Goal: Transaction & Acquisition: Purchase product/service

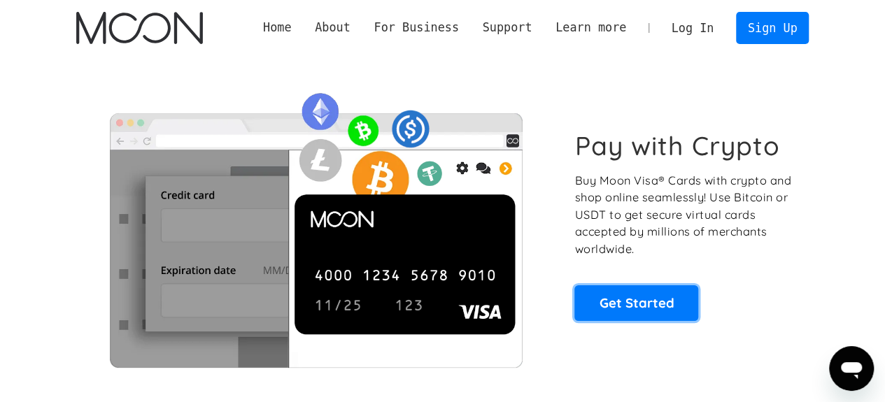
click at [630, 304] on link "Get Started" at bounding box center [637, 303] width 124 height 35
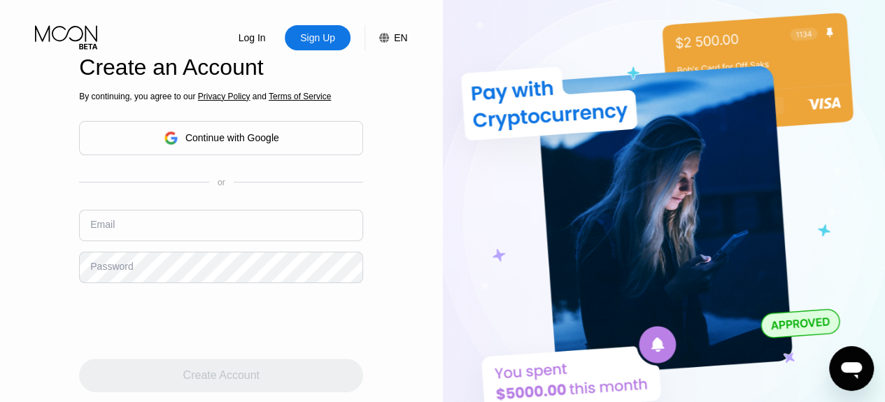
click at [245, 143] on div "Continue with Google" at bounding box center [232, 137] width 94 height 11
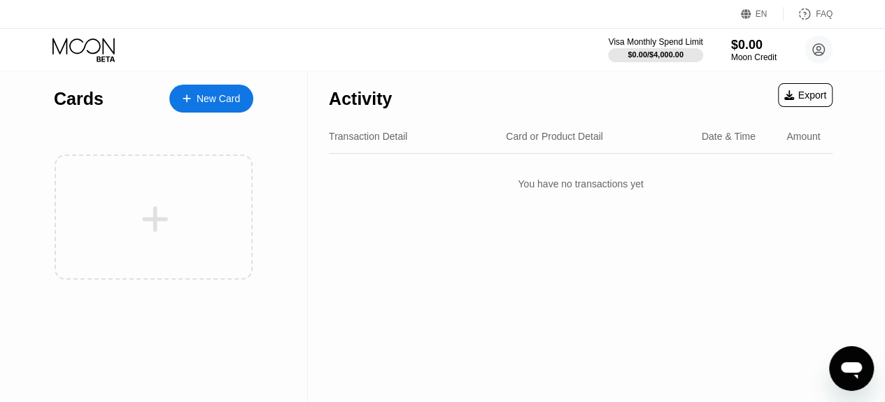
click at [204, 94] on div "New Card" at bounding box center [218, 99] width 43 height 12
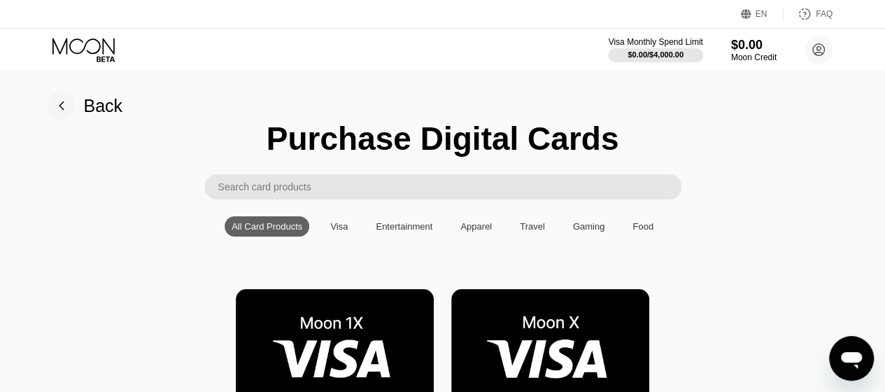
scroll to position [186, 0]
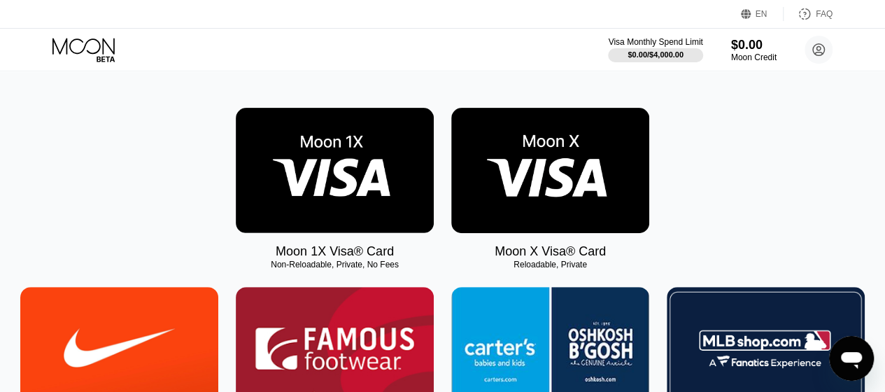
click at [535, 190] on img at bounding box center [550, 170] width 198 height 125
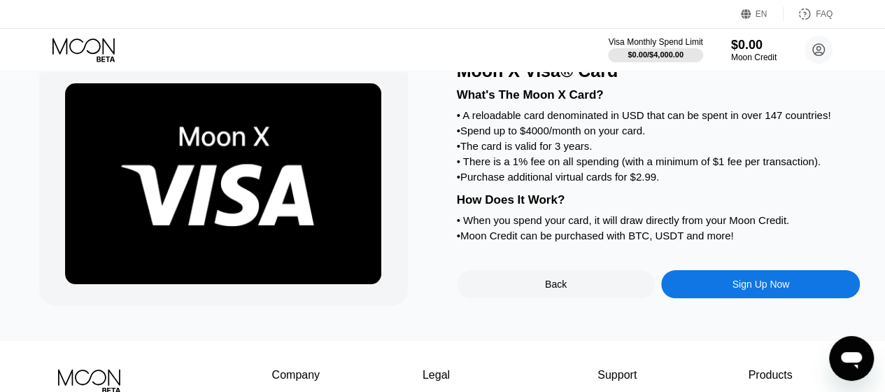
scroll to position [93, 0]
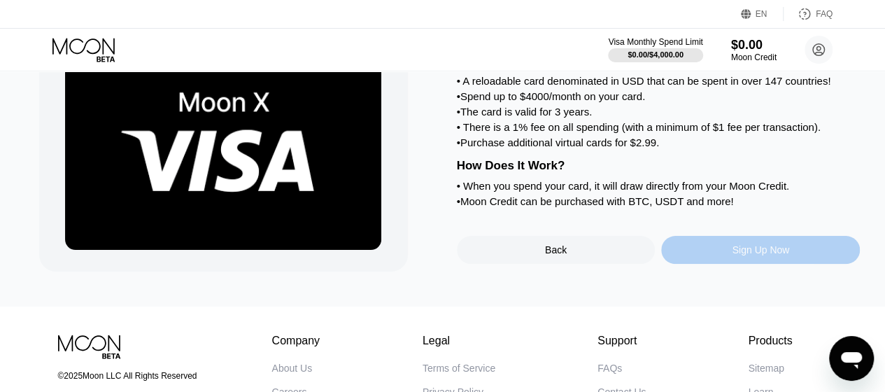
click at [709, 264] on div "Sign Up Now" at bounding box center [760, 250] width 199 height 28
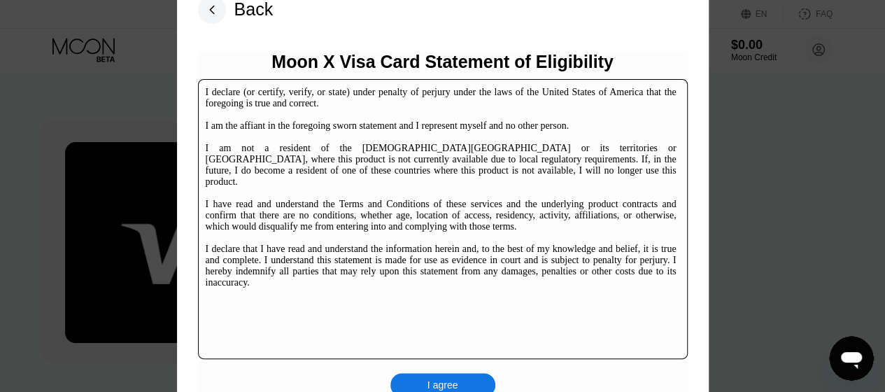
click at [427, 375] on div "I agree" at bounding box center [443, 385] width 105 height 24
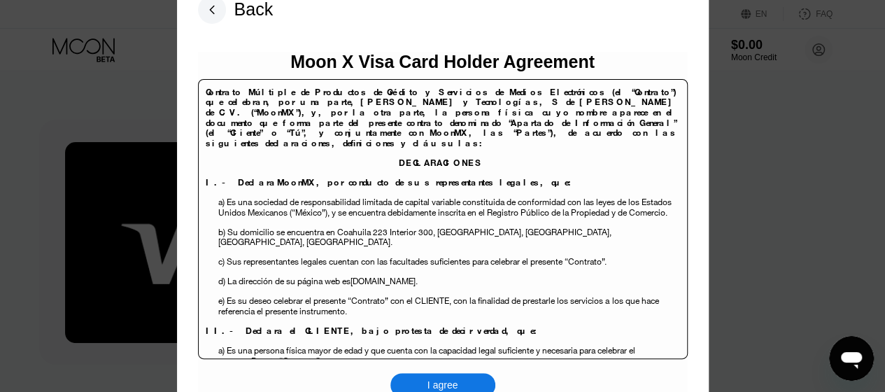
click at [427, 375] on div "I agree" at bounding box center [443, 385] width 105 height 24
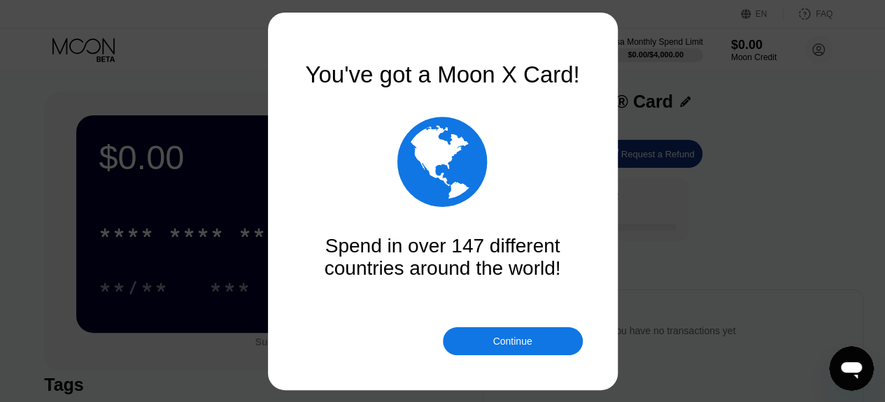
click at [293, 237] on div at bounding box center [448, 201] width 896 height 402
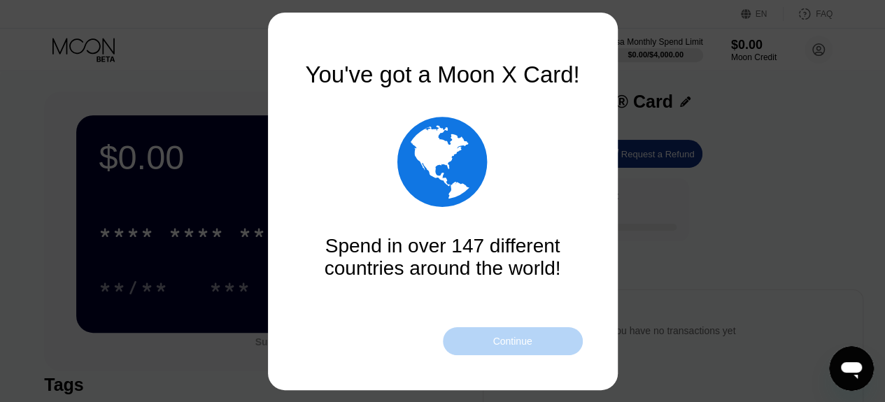
click at [490, 346] on div "Continue" at bounding box center [513, 342] width 140 height 28
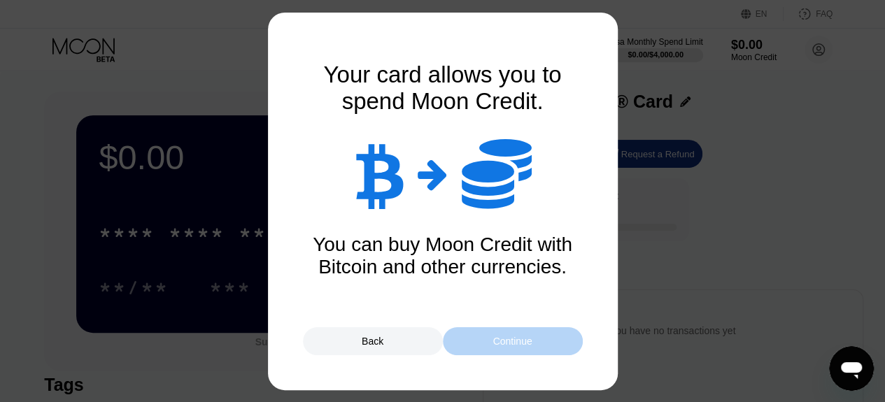
click at [490, 346] on div "Continue" at bounding box center [513, 342] width 140 height 28
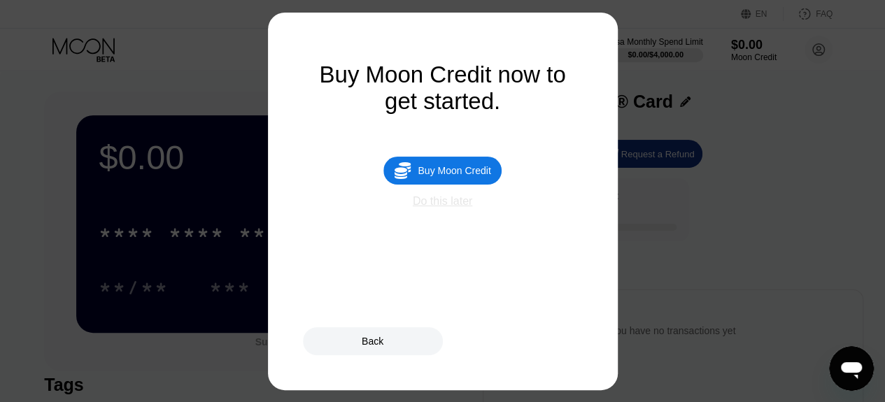
click at [430, 208] on div "Do this later" at bounding box center [442, 201] width 59 height 13
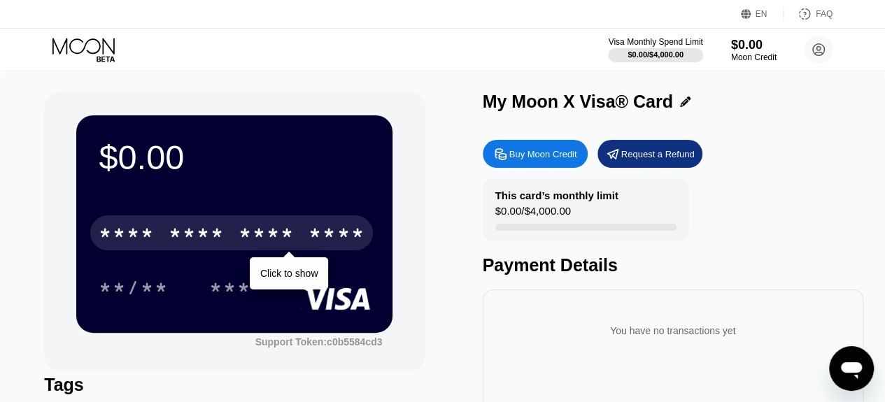
click at [163, 239] on div "* * * * * * * * * * * * ****" at bounding box center [231, 233] width 283 height 35
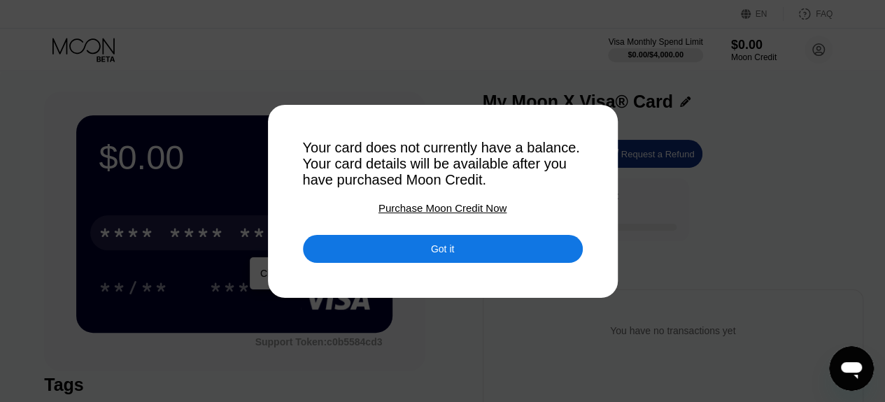
click at [417, 214] on div "Purchase Moon Credit Now" at bounding box center [443, 208] width 128 height 12
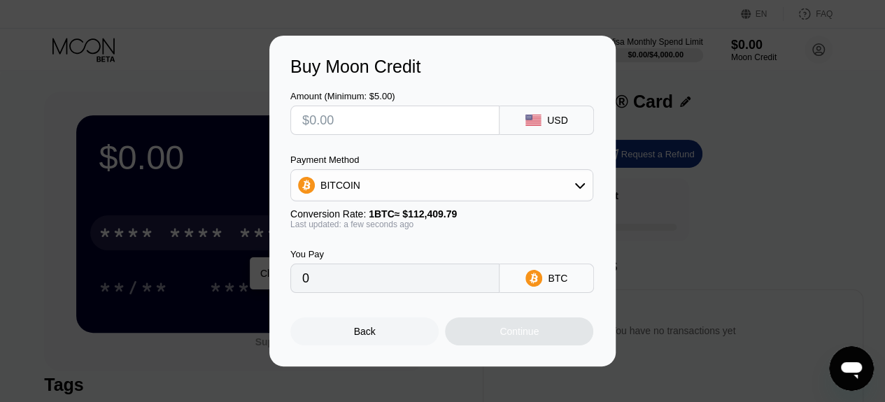
click at [353, 117] on input "text" at bounding box center [394, 120] width 185 height 28
type input "$5"
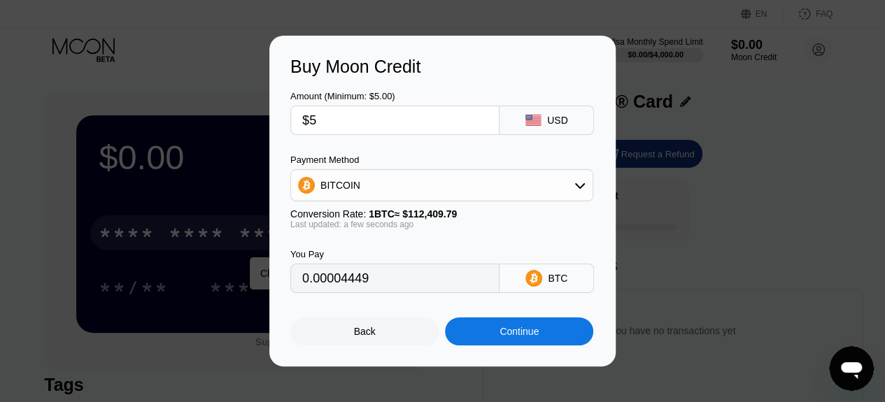
type input "0.00004449"
type input "$5"
type input "0.00004451"
